Goal: Task Accomplishment & Management: Use online tool/utility

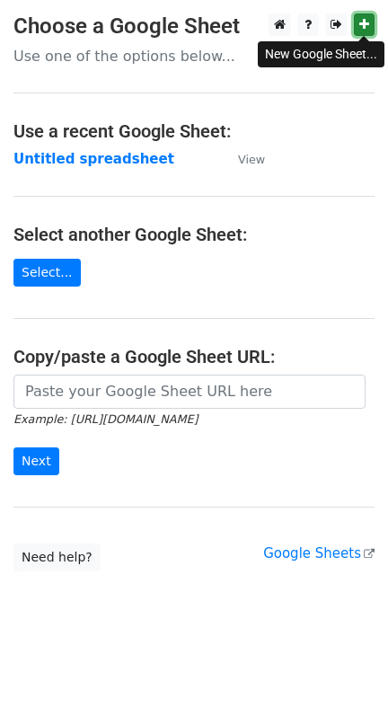
click at [369, 22] on link at bounding box center [364, 24] width 21 height 22
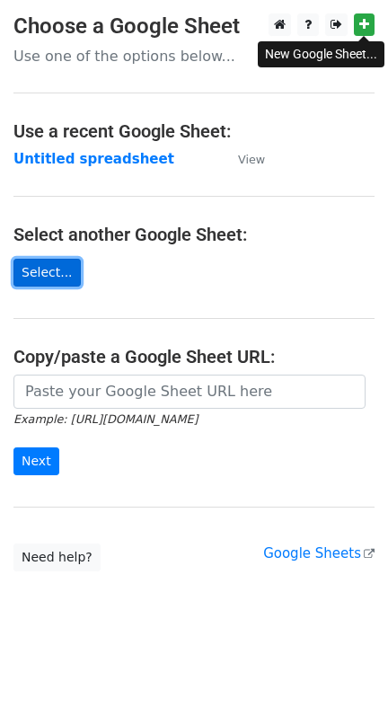
click at [56, 273] on link "Select..." at bounding box center [46, 273] width 67 height 28
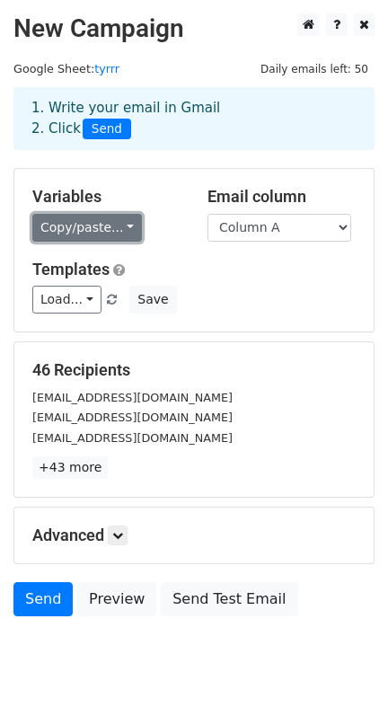
click at [108, 227] on link "Copy/paste..." at bounding box center [87, 228] width 110 height 28
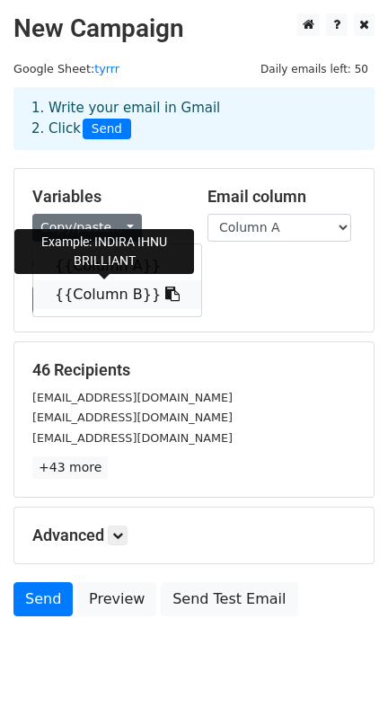
click at [165, 289] on icon at bounding box center [172, 294] width 14 height 14
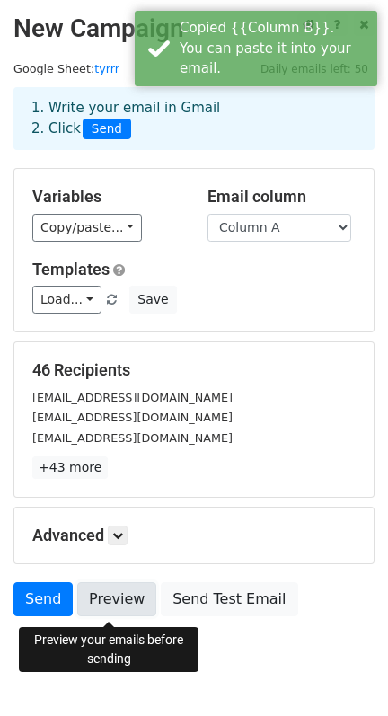
click at [129, 602] on link "Preview" at bounding box center [116, 599] width 79 height 34
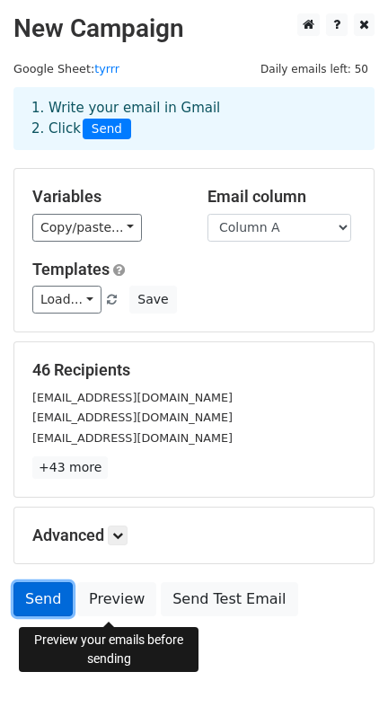
click at [37, 601] on link "Send" at bounding box center [42, 599] width 59 height 34
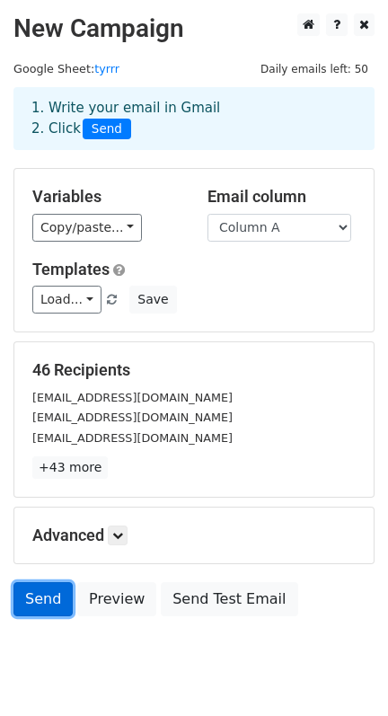
click at [40, 601] on link "Send" at bounding box center [42, 599] width 59 height 34
click at [34, 597] on link "Send" at bounding box center [42, 599] width 59 height 34
click at [32, 595] on link "Send" at bounding box center [42, 599] width 59 height 34
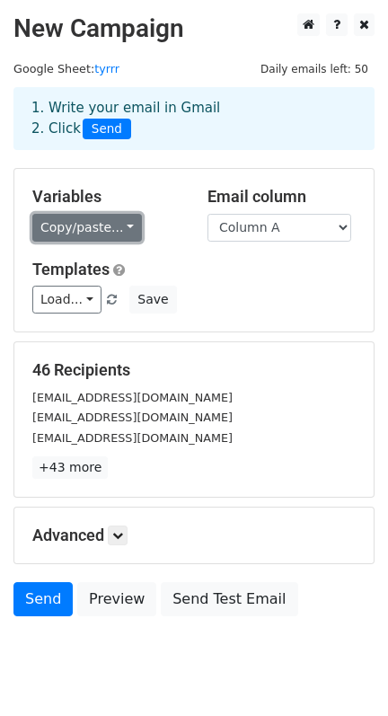
click at [127, 231] on link "Copy/paste..." at bounding box center [87, 228] width 110 height 28
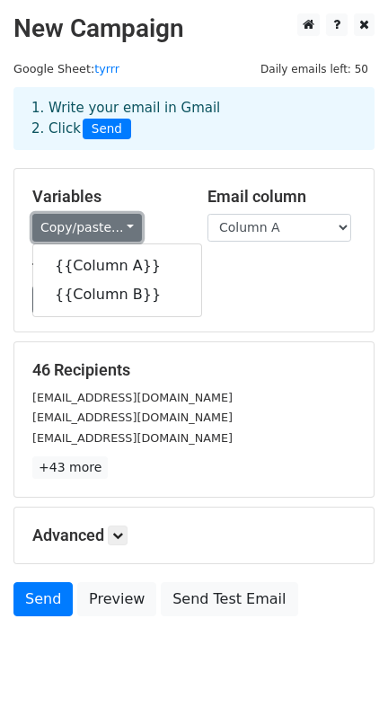
click at [127, 231] on link "Copy/paste..." at bounding box center [87, 228] width 110 height 28
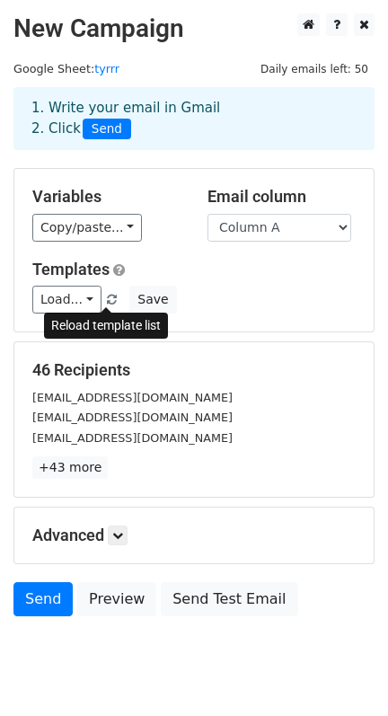
click at [107, 297] on span at bounding box center [112, 301] width 10 height 12
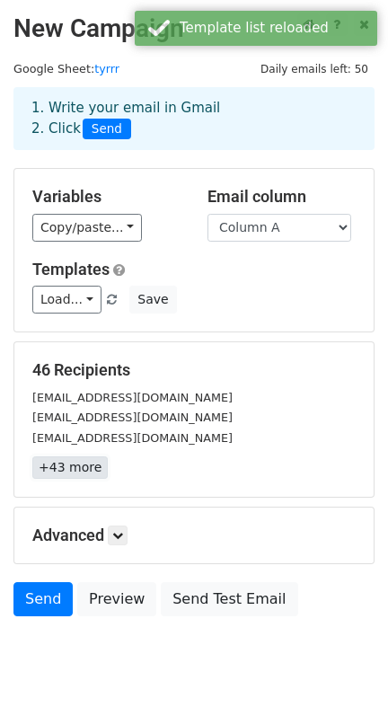
click at [98, 464] on link "+43 more" at bounding box center [70, 468] width 76 height 22
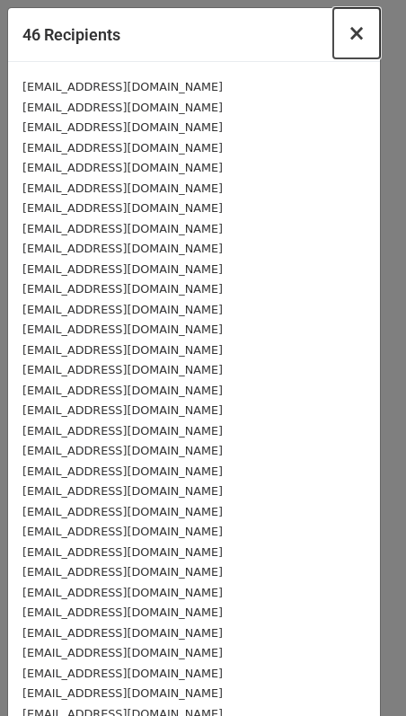
click at [348, 21] on span "×" at bounding box center [357, 33] width 18 height 25
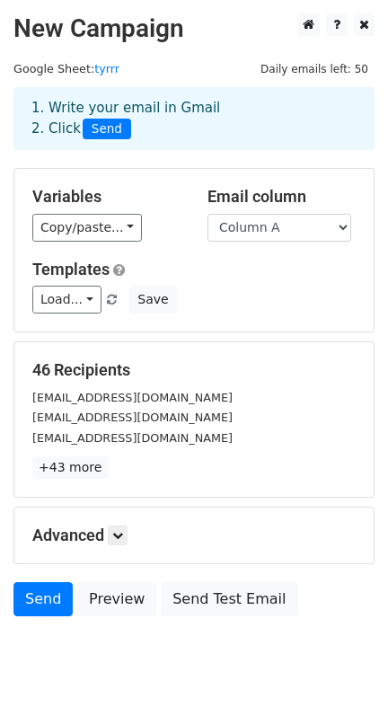
click at [346, 59] on span "Daily emails left: 50" at bounding box center [314, 69] width 120 height 20
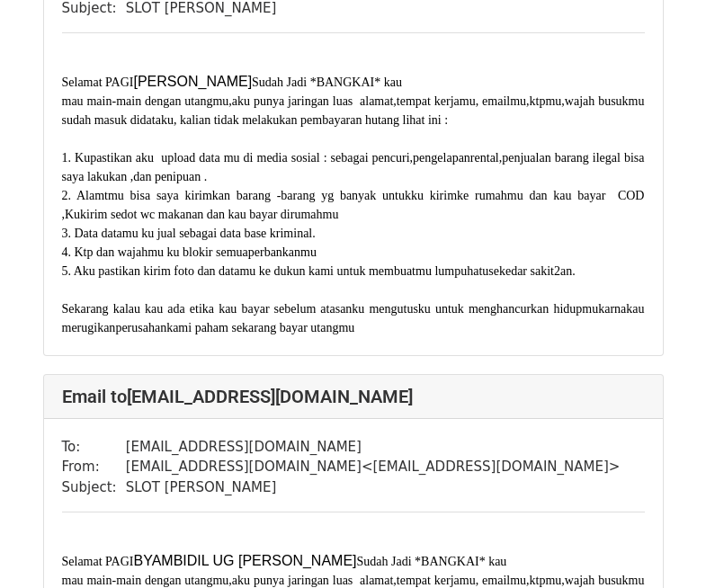
scroll to position [270, 0]
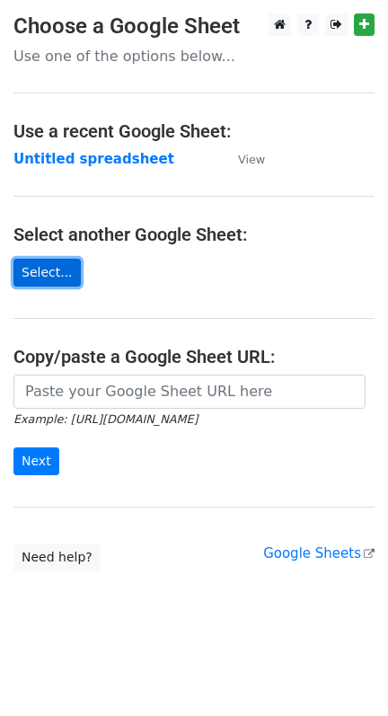
click at [55, 273] on link "Select..." at bounding box center [46, 273] width 67 height 28
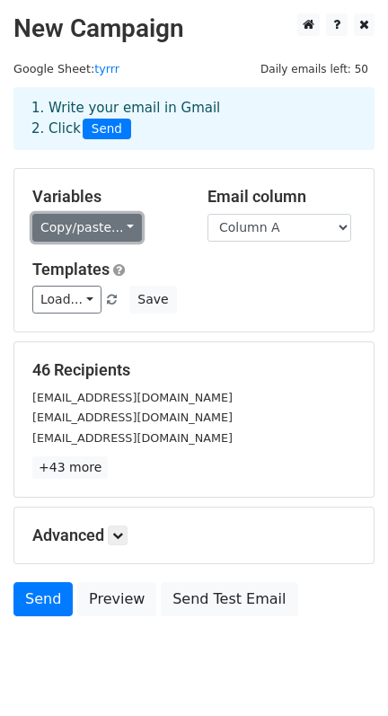
click at [111, 239] on link "Copy/paste..." at bounding box center [87, 228] width 110 height 28
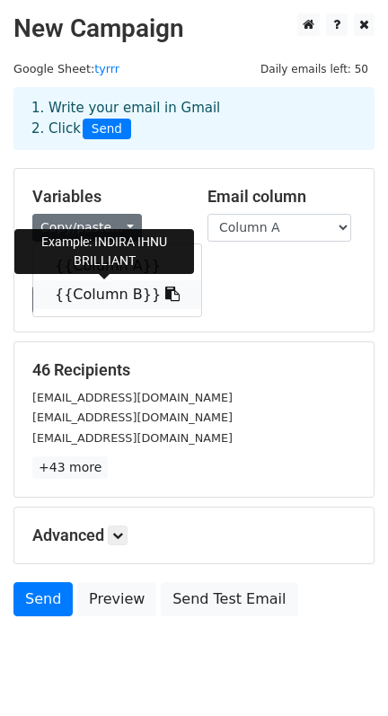
click at [165, 298] on icon at bounding box center [172, 294] width 14 height 14
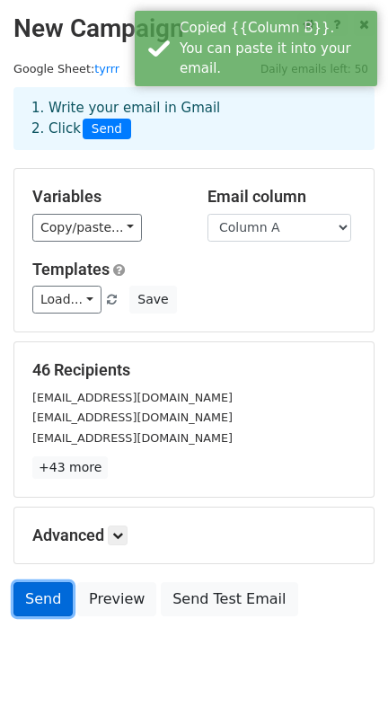
click at [33, 598] on link "Send" at bounding box center [42, 599] width 59 height 34
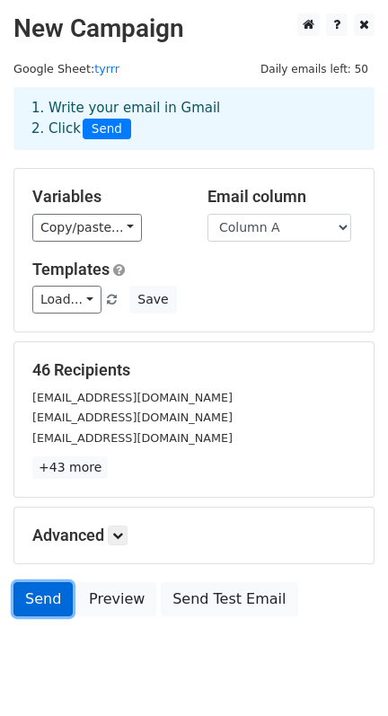
click at [33, 598] on link "Send" at bounding box center [42, 599] width 59 height 34
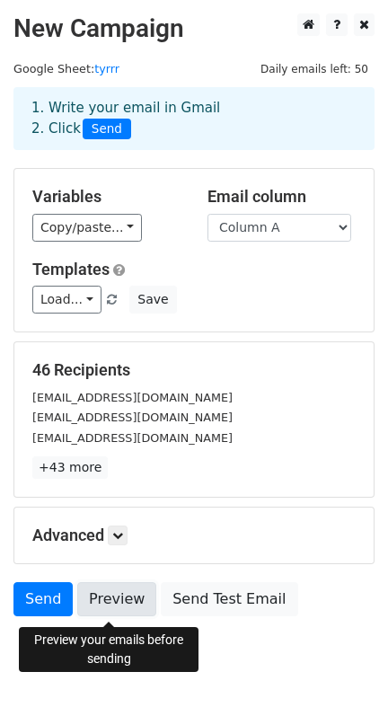
click at [94, 604] on link "Preview" at bounding box center [116, 599] width 79 height 34
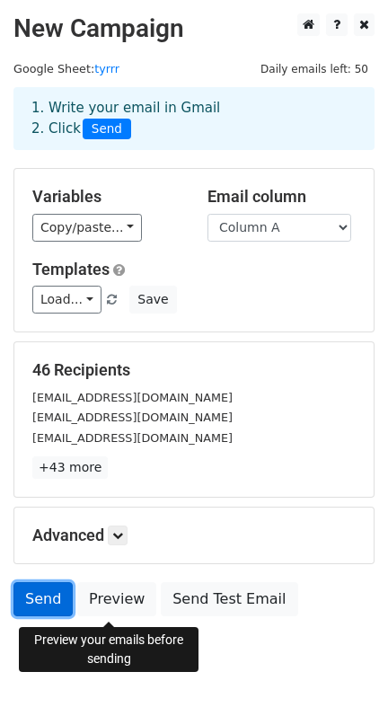
click at [61, 600] on link "Send" at bounding box center [42, 599] width 59 height 34
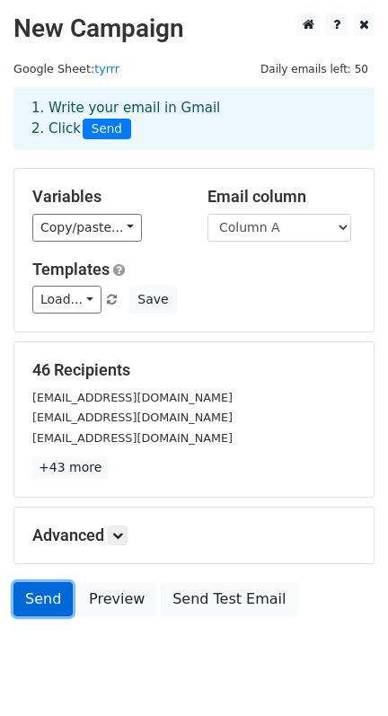
click at [58, 598] on link "Send" at bounding box center [42, 599] width 59 height 34
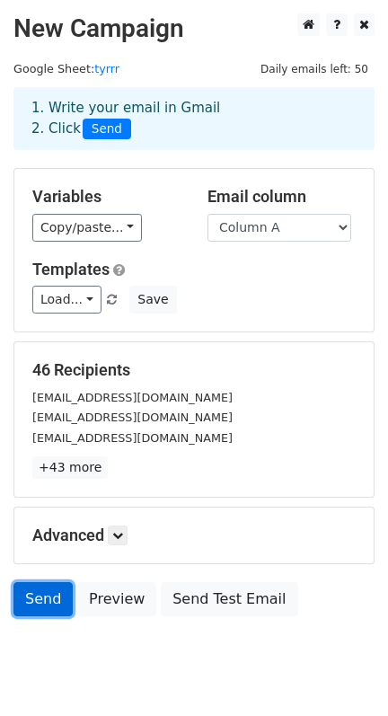
click at [58, 598] on link "Send" at bounding box center [42, 599] width 59 height 34
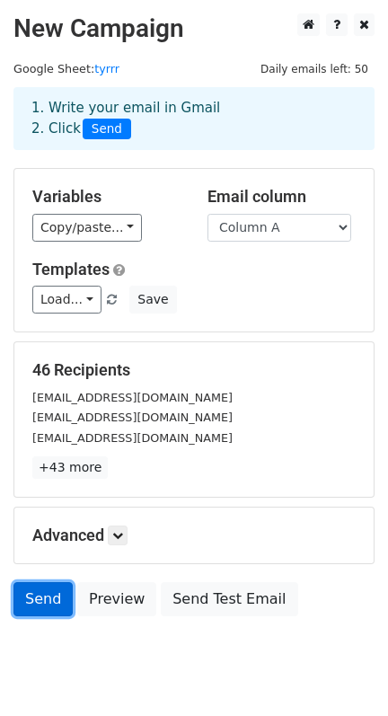
click at [58, 598] on link "Send" at bounding box center [42, 599] width 59 height 34
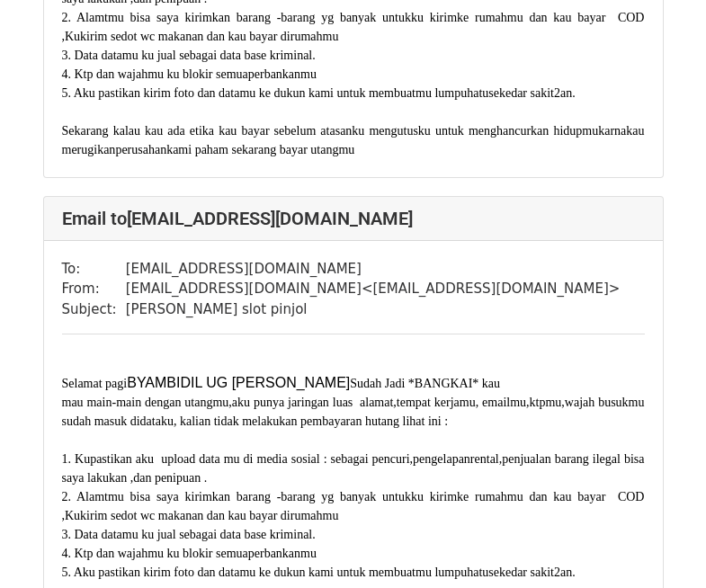
scroll to position [449, 0]
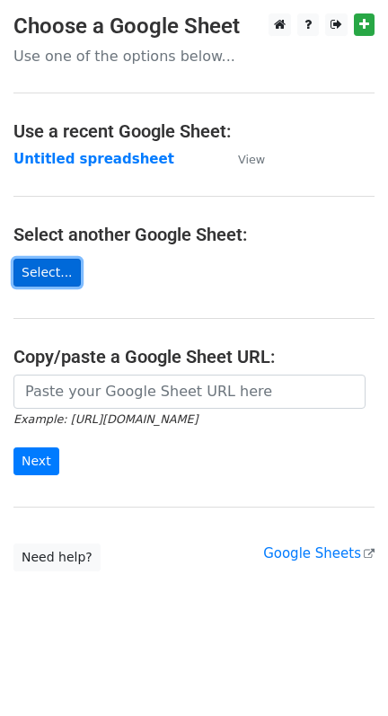
click at [50, 271] on link "Select..." at bounding box center [46, 273] width 67 height 28
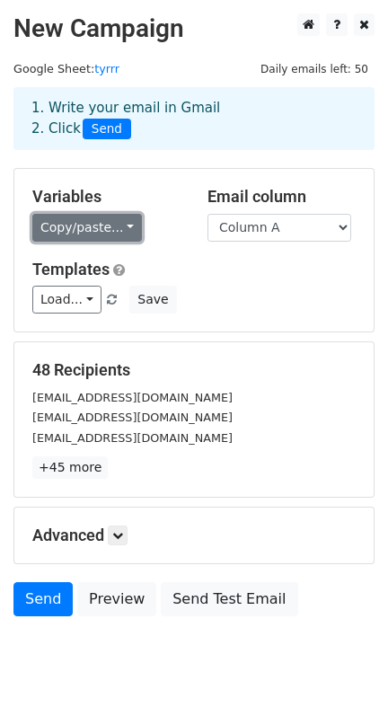
click at [115, 225] on link "Copy/paste..." at bounding box center [87, 228] width 110 height 28
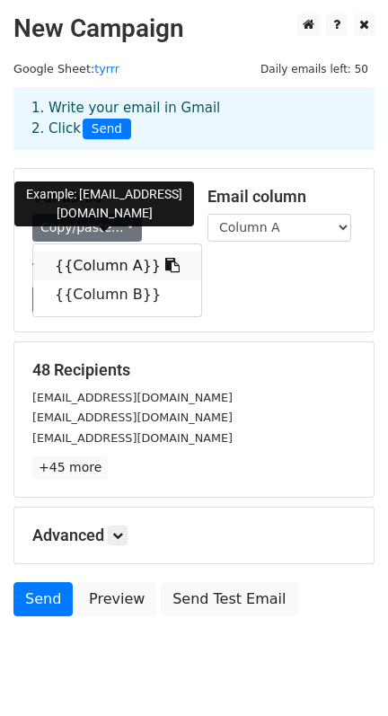
click at [165, 272] on icon at bounding box center [172, 265] width 14 height 14
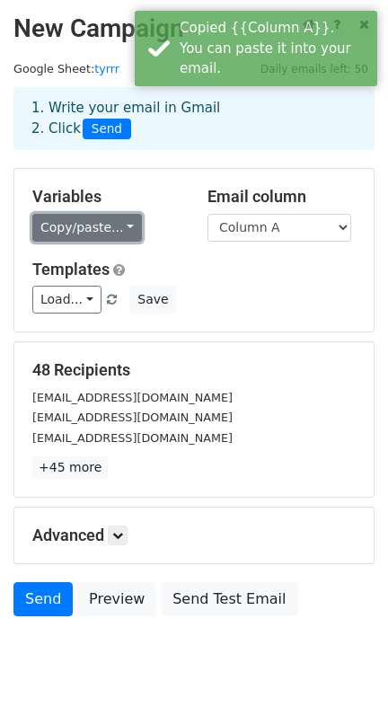
click at [123, 235] on link "Copy/paste..." at bounding box center [87, 228] width 110 height 28
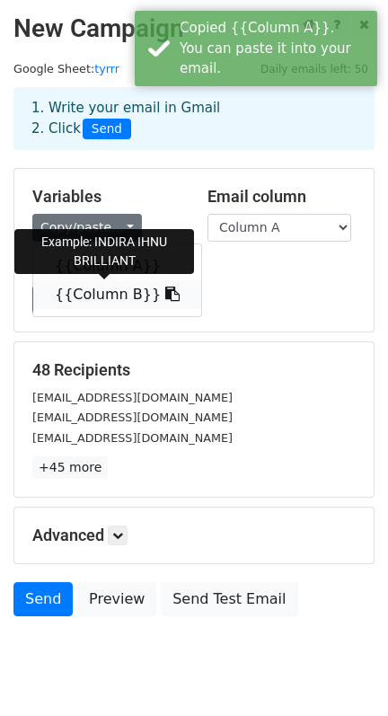
click at [165, 298] on icon at bounding box center [172, 294] width 14 height 14
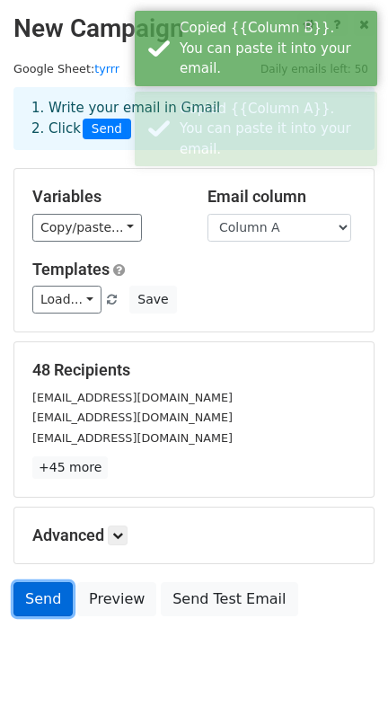
click at [48, 606] on link "Send" at bounding box center [42, 599] width 59 height 34
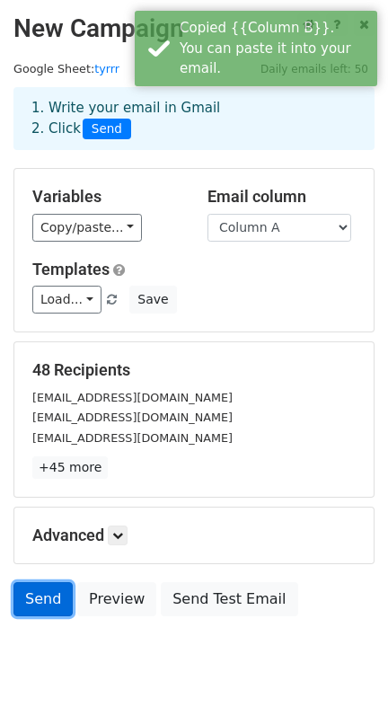
click at [47, 606] on link "Send" at bounding box center [42, 599] width 59 height 34
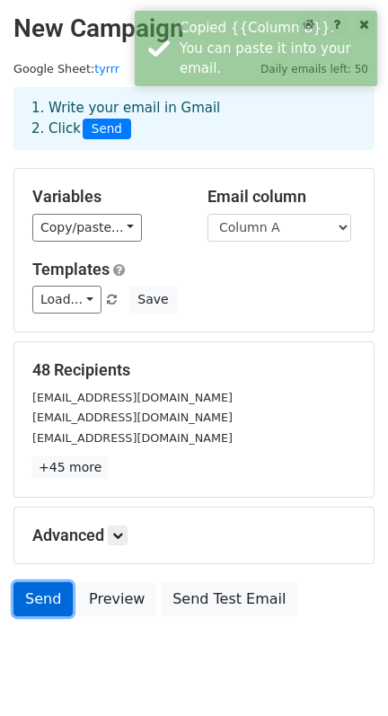
click at [47, 606] on link "Send" at bounding box center [42, 599] width 59 height 34
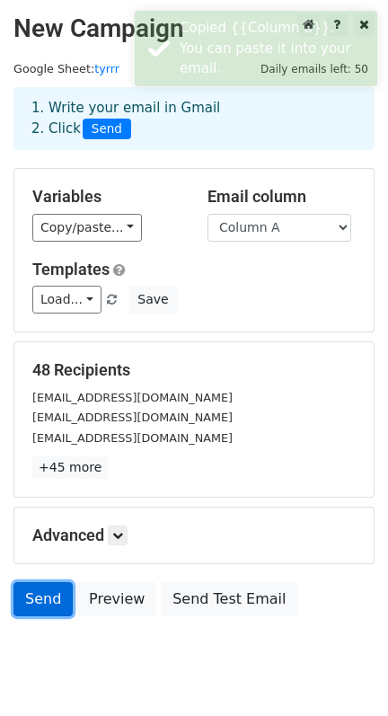
click at [47, 606] on link "Send" at bounding box center [42, 599] width 59 height 34
